Goal: Information Seeking & Learning: Learn about a topic

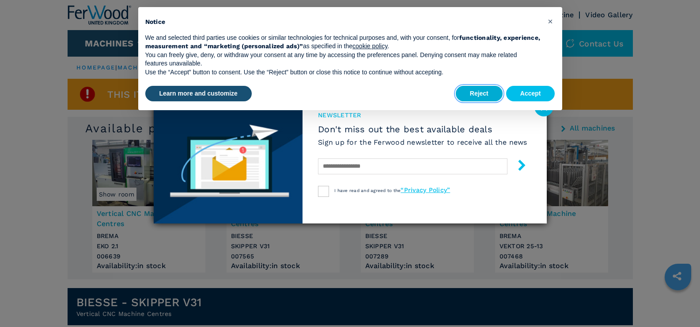
click at [475, 95] on button "Reject" at bounding box center [479, 94] width 47 height 16
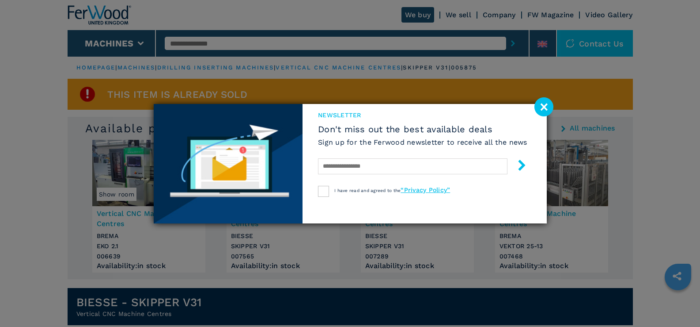
click at [544, 103] on image at bounding box center [544, 106] width 19 height 19
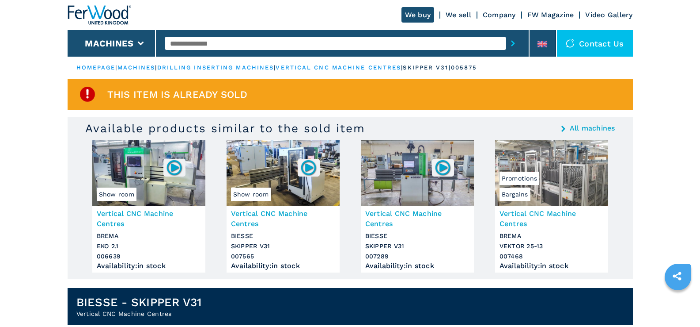
click at [416, 178] on img at bounding box center [417, 173] width 113 height 66
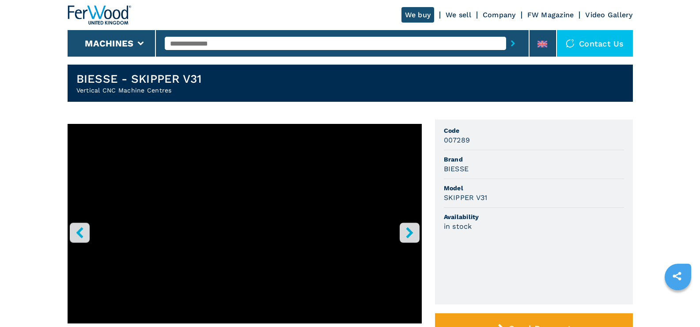
scroll to position [16, 0]
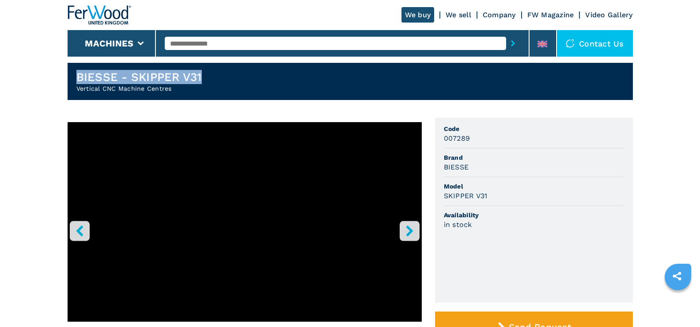
drag, startPoint x: 77, startPoint y: 77, endPoint x: 203, endPoint y: 78, distance: 125.5
click at [203, 78] on header "BIESSE - SKIPPER V31 Vertical CNC Machine Centres" at bounding box center [351, 81] width 566 height 37
copy h1 "BIESSE - SKIPPER V31"
